Goal: Find specific fact: Find specific page/section

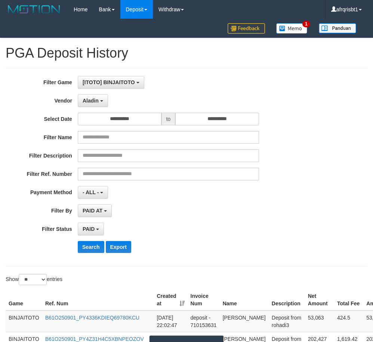
select select "**********"
select select "*"
select select "**"
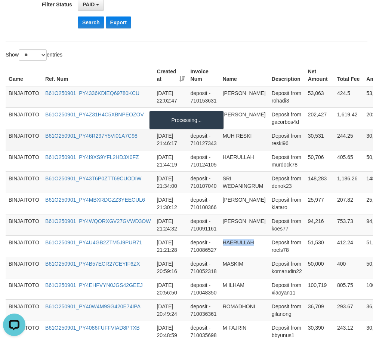
scroll to position [7, 0]
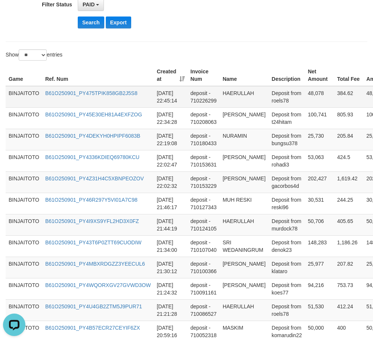
click at [236, 96] on td "HAERULLAH" at bounding box center [244, 97] width 49 height 22
copy td "HAERULLAH"
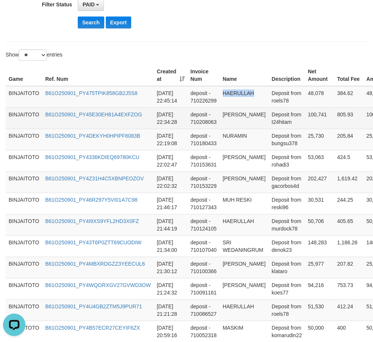
click at [226, 114] on td "[PERSON_NAME]" at bounding box center [244, 117] width 49 height 21
drag, startPoint x: 226, startPoint y: 114, endPoint x: 234, endPoint y: 132, distance: 20.2
click at [234, 129] on td "[PERSON_NAME]" at bounding box center [244, 117] width 49 height 21
copy td "[PERSON_NAME]"
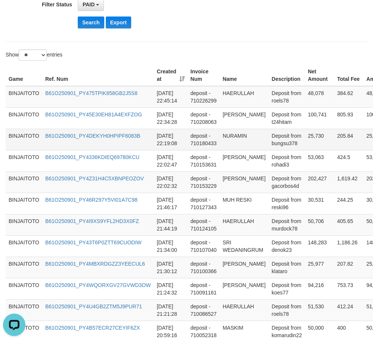
click at [239, 143] on td "NURAMIN" at bounding box center [244, 139] width 49 height 21
copy td "NURAMIN"
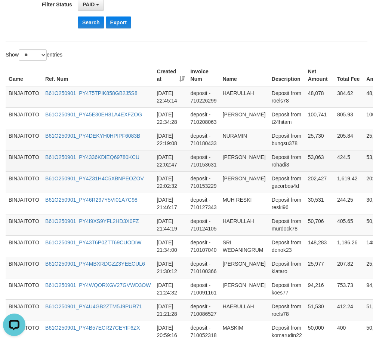
click at [223, 165] on td "[PERSON_NAME]" at bounding box center [244, 160] width 49 height 21
drag, startPoint x: 223, startPoint y: 165, endPoint x: 234, endPoint y: 164, distance: 10.8
click at [234, 164] on td "[PERSON_NAME]" at bounding box center [244, 160] width 49 height 21
copy td "[PERSON_NAME]"
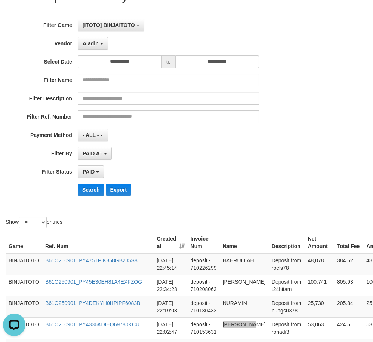
scroll to position [0, 0]
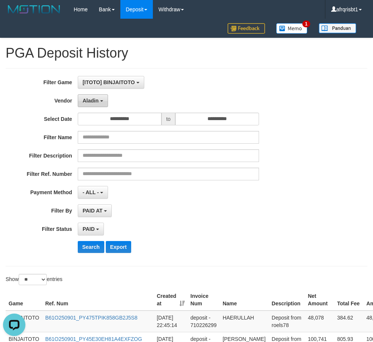
click at [100, 96] on button "Aladin" at bounding box center [93, 100] width 30 height 13
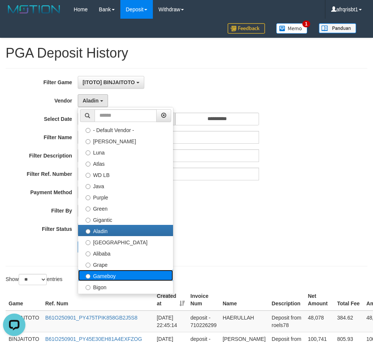
click at [121, 271] on label "Gameboy" at bounding box center [125, 275] width 95 height 11
select select "**********"
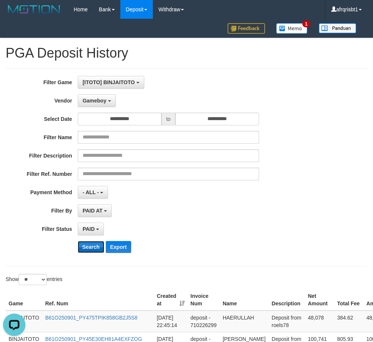
click at [91, 241] on button "Search" at bounding box center [91, 247] width 27 height 12
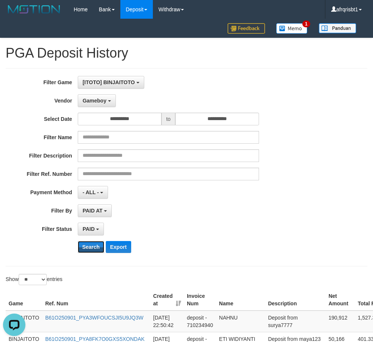
scroll to position [112, 0]
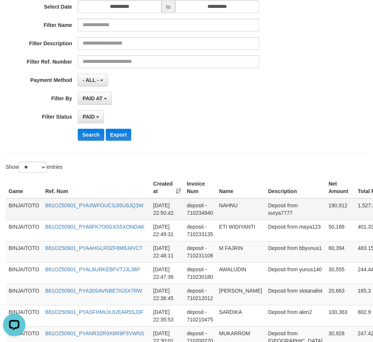
click at [228, 204] on td "NAHNU" at bounding box center [240, 209] width 49 height 22
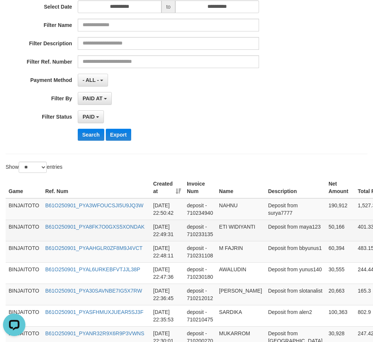
click at [225, 227] on td "ETI WIDIYANTI" at bounding box center [240, 229] width 49 height 21
drag, startPoint x: 225, startPoint y: 227, endPoint x: 234, endPoint y: 233, distance: 11.4
click at [234, 233] on td "ETI WIDIYANTI" at bounding box center [240, 229] width 49 height 21
copy td "ETI WIDIYANTI"
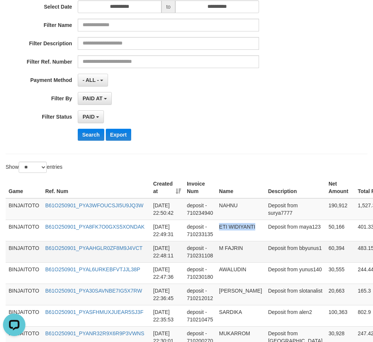
click at [219, 248] on td "M FAJRIN" at bounding box center [240, 251] width 49 height 21
drag, startPoint x: 219, startPoint y: 248, endPoint x: 230, endPoint y: 247, distance: 11.3
click at [230, 247] on td "M FAJRIN" at bounding box center [240, 251] width 49 height 21
copy td "M FAJRIN"
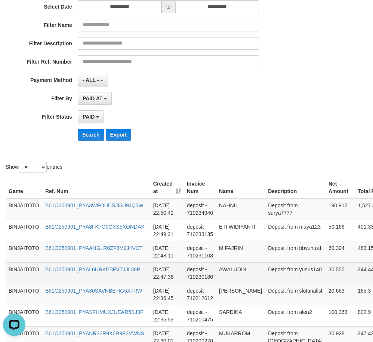
click at [228, 266] on td "AWALUDIN" at bounding box center [240, 272] width 49 height 21
click at [228, 267] on td "AWALUDIN" at bounding box center [240, 272] width 49 height 21
copy td "AWALUDIN"
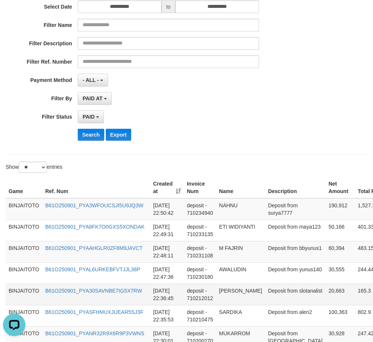
click at [227, 291] on td "[PERSON_NAME]" at bounding box center [240, 293] width 49 height 21
drag, startPoint x: 227, startPoint y: 291, endPoint x: 233, endPoint y: 296, distance: 7.9
click at [233, 296] on td "[PERSON_NAME]" at bounding box center [240, 293] width 49 height 21
copy td "[PERSON_NAME]"
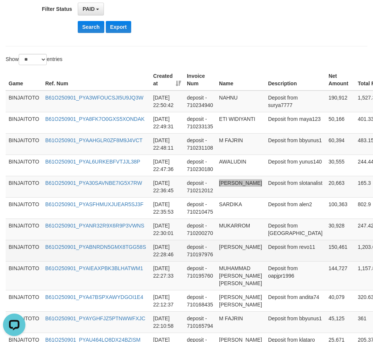
scroll to position [224, 0]
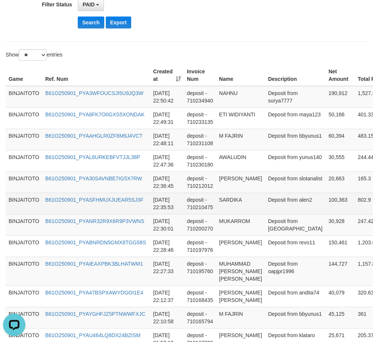
click at [231, 200] on td "SARDIKA" at bounding box center [240, 203] width 49 height 21
copy td "SARDIKA"
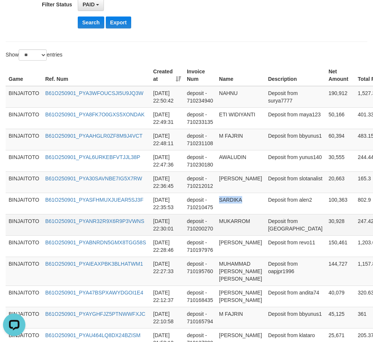
click at [231, 221] on td "MUKARROM" at bounding box center [240, 224] width 49 height 21
copy td "MUKARROM"
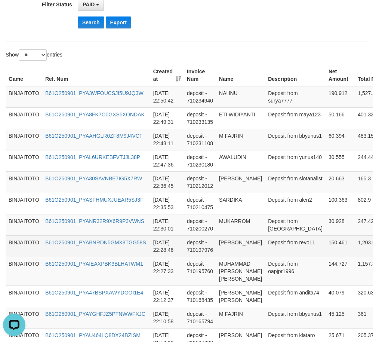
click at [221, 241] on td "[PERSON_NAME]" at bounding box center [240, 245] width 49 height 21
drag, startPoint x: 221, startPoint y: 241, endPoint x: 229, endPoint y: 248, distance: 10.1
click at [229, 248] on td "[PERSON_NAME]" at bounding box center [240, 245] width 49 height 21
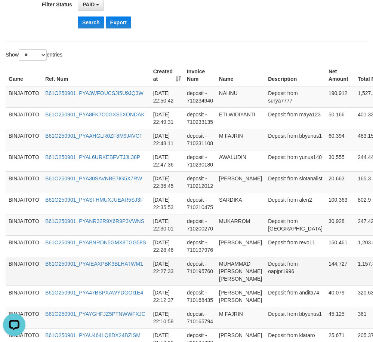
click at [225, 265] on td "MUHAMMAD [PERSON_NAME] [PERSON_NAME]" at bounding box center [240, 270] width 49 height 29
drag, startPoint x: 225, startPoint y: 265, endPoint x: 231, endPoint y: 286, distance: 22.1
click at [231, 285] on td "MUHAMMAD [PERSON_NAME] [PERSON_NAME]" at bounding box center [240, 270] width 49 height 29
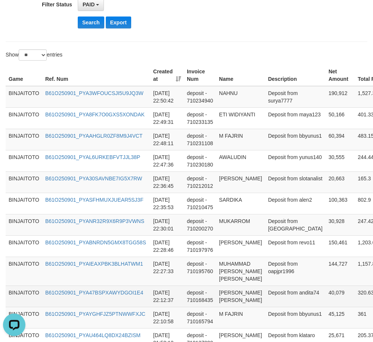
click at [227, 298] on td "[PERSON_NAME] [PERSON_NAME]" at bounding box center [240, 295] width 49 height 21
drag, startPoint x: 227, startPoint y: 299, endPoint x: 235, endPoint y: 322, distance: 24.2
click at [235, 307] on td "[PERSON_NAME] [PERSON_NAME]" at bounding box center [240, 295] width 49 height 21
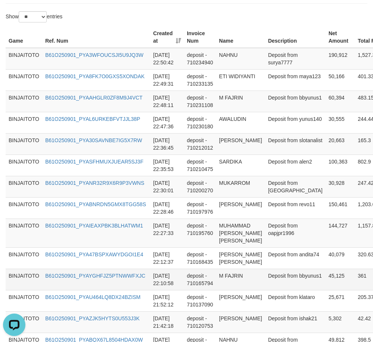
scroll to position [299, 0]
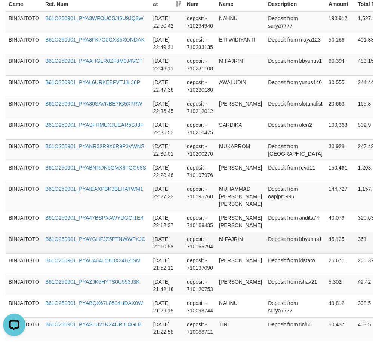
click at [219, 253] on td "M FAJRIN" at bounding box center [240, 242] width 49 height 21
drag, startPoint x: 219, startPoint y: 263, endPoint x: 228, endPoint y: 263, distance: 8.6
click at [228, 253] on td "M FAJRIN" at bounding box center [240, 242] width 49 height 21
